Goal: Task Accomplishment & Management: Use online tool/utility

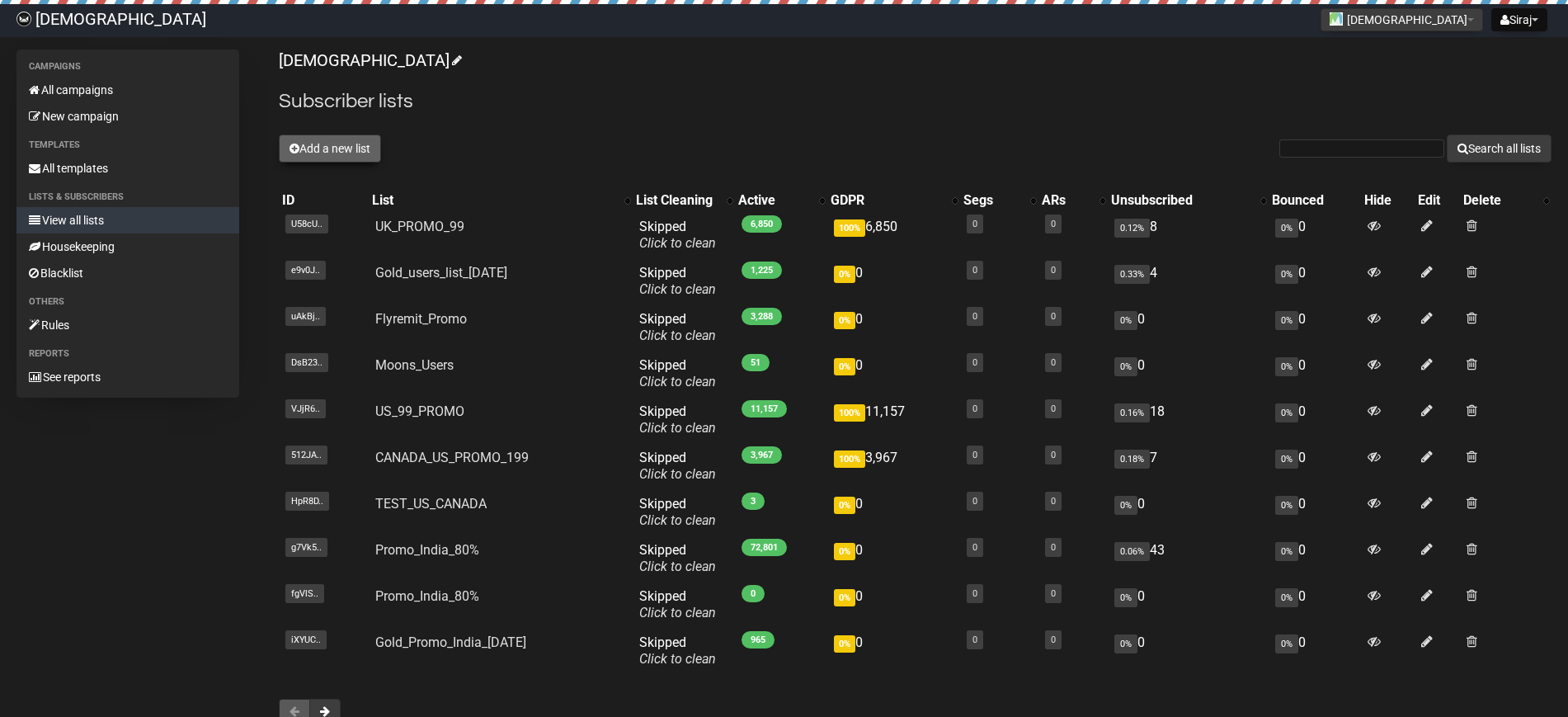
click at [311, 142] on button "Add a new list" at bounding box center [330, 148] width 102 height 28
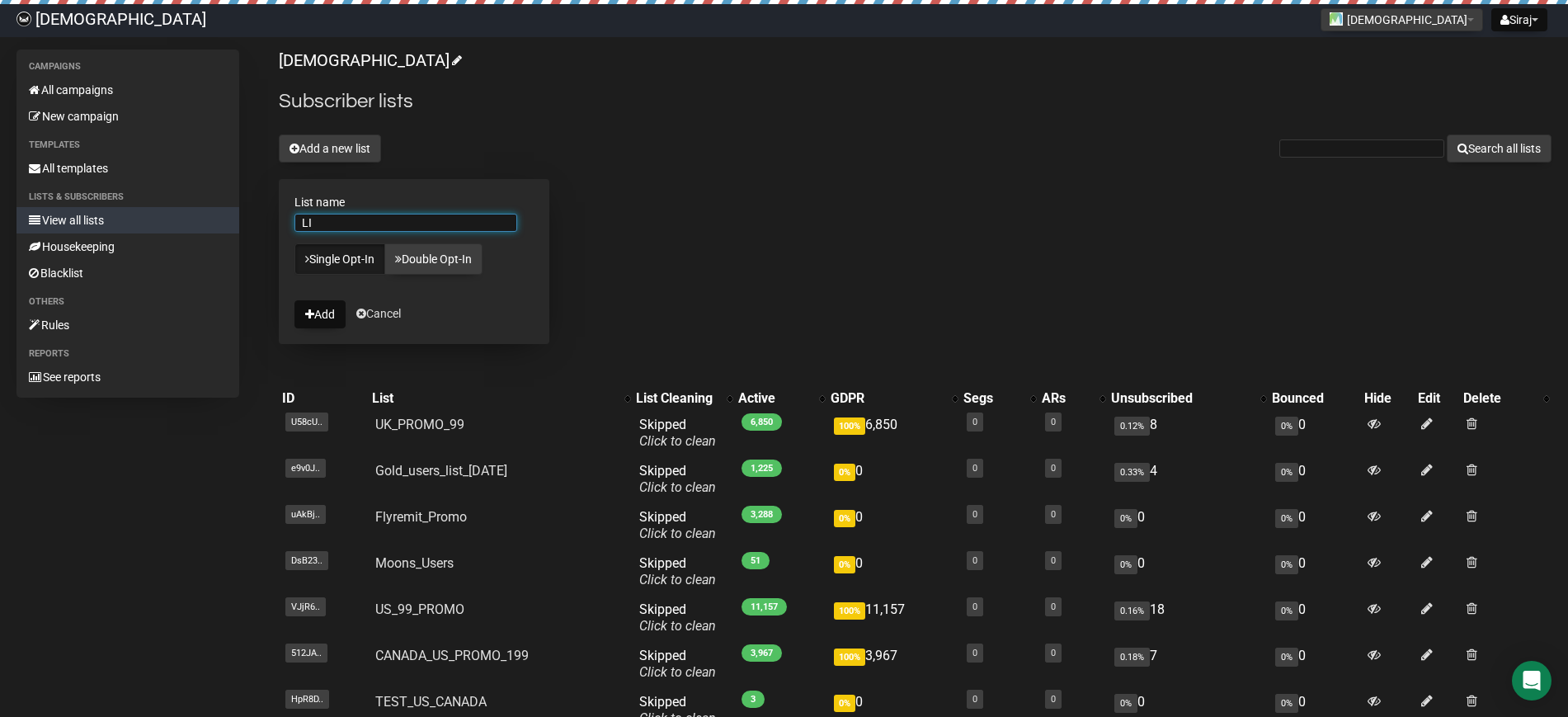
type input "L"
type input "India_Deal_80_Promo_Oct"
click at [324, 307] on button "Add" at bounding box center [319, 314] width 51 height 28
